Goal: Information Seeking & Learning: Learn about a topic

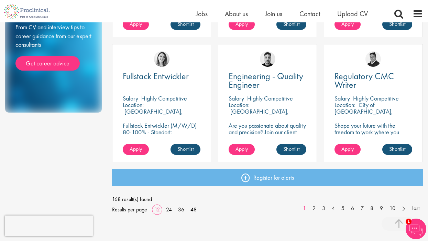
scroll to position [489, 0]
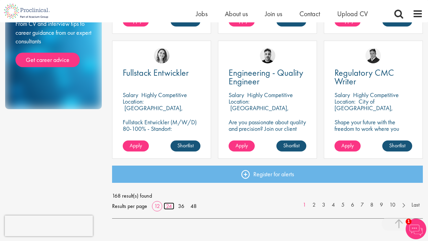
click at [171, 205] on link "24" at bounding box center [169, 205] width 11 height 7
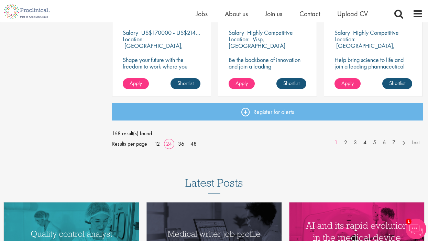
scroll to position [1053, 0]
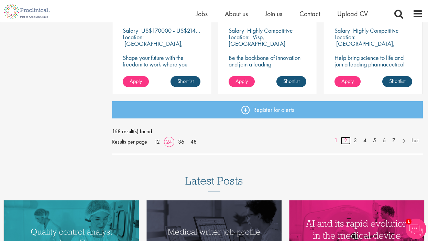
click at [344, 140] on link "2" at bounding box center [346, 141] width 10 height 8
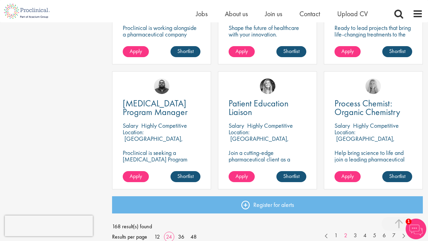
scroll to position [959, 0]
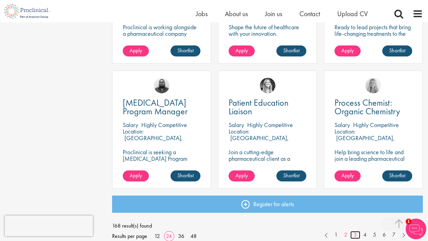
click at [356, 235] on link "3" at bounding box center [356, 235] width 10 height 8
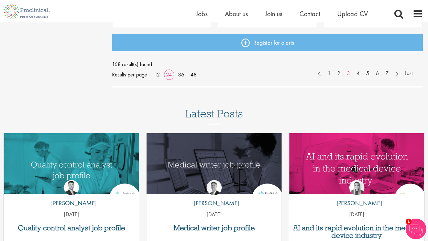
scroll to position [1117, 0]
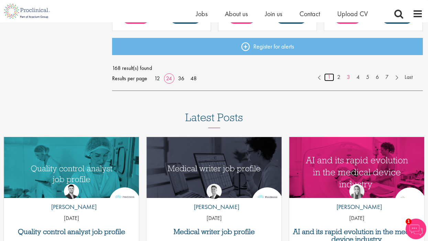
click at [328, 77] on link "1" at bounding box center [329, 77] width 10 height 8
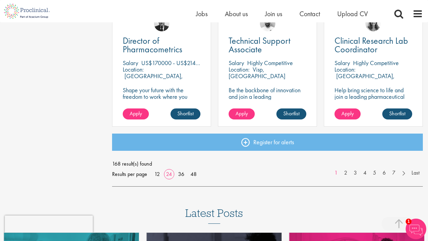
scroll to position [1023, 0]
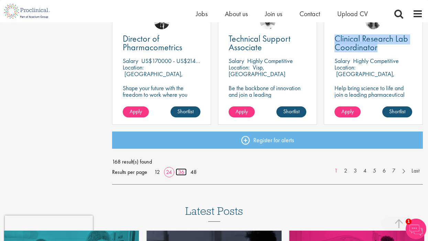
click at [182, 173] on link "36" at bounding box center [181, 171] width 11 height 7
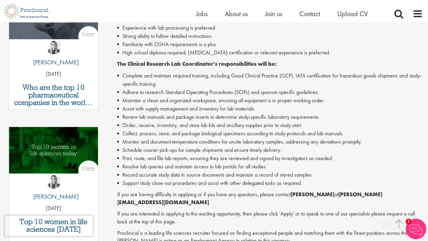
scroll to position [258, 0]
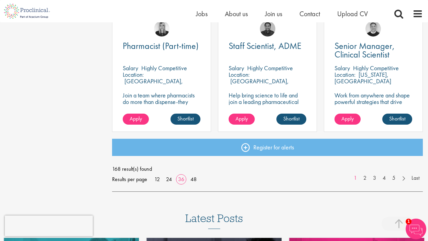
scroll to position [1516, 0]
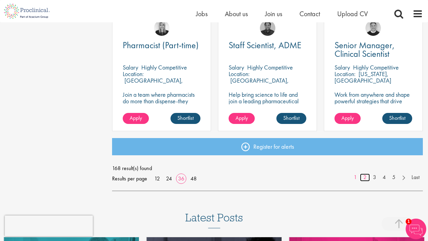
click at [365, 177] on link "2" at bounding box center [365, 177] width 10 height 8
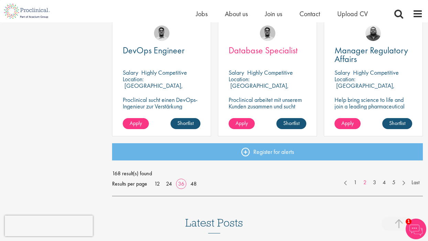
scroll to position [1511, 0]
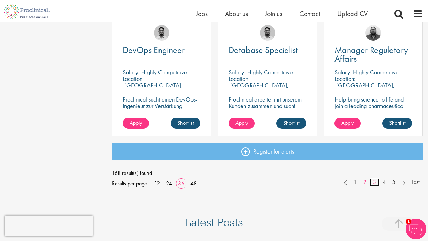
click at [376, 182] on link "3" at bounding box center [375, 182] width 10 height 8
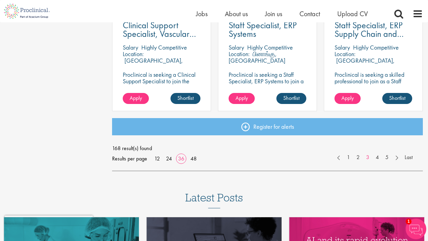
scroll to position [1541, 0]
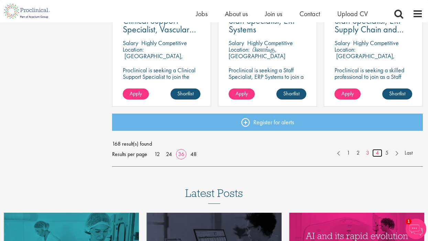
click at [378, 152] on link "4" at bounding box center [378, 153] width 10 height 8
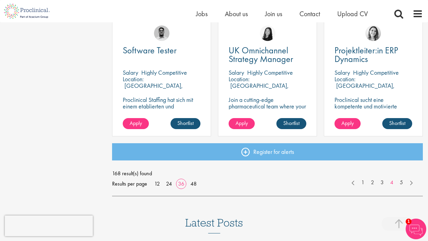
scroll to position [1512, 0]
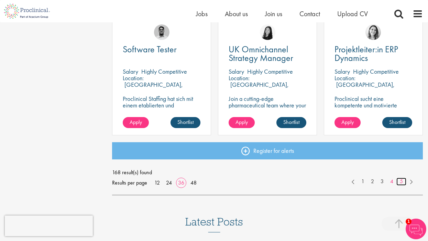
click at [401, 182] on link "5" at bounding box center [402, 182] width 10 height 8
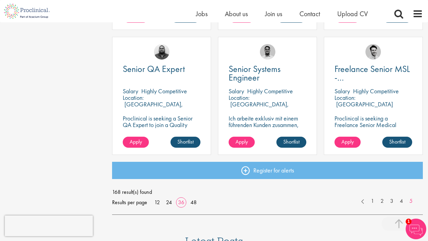
scroll to position [998, 0]
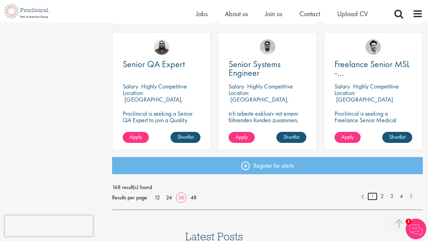
click at [372, 197] on link "1" at bounding box center [373, 196] width 10 height 8
